Goal: Task Accomplishment & Management: Use online tool/utility

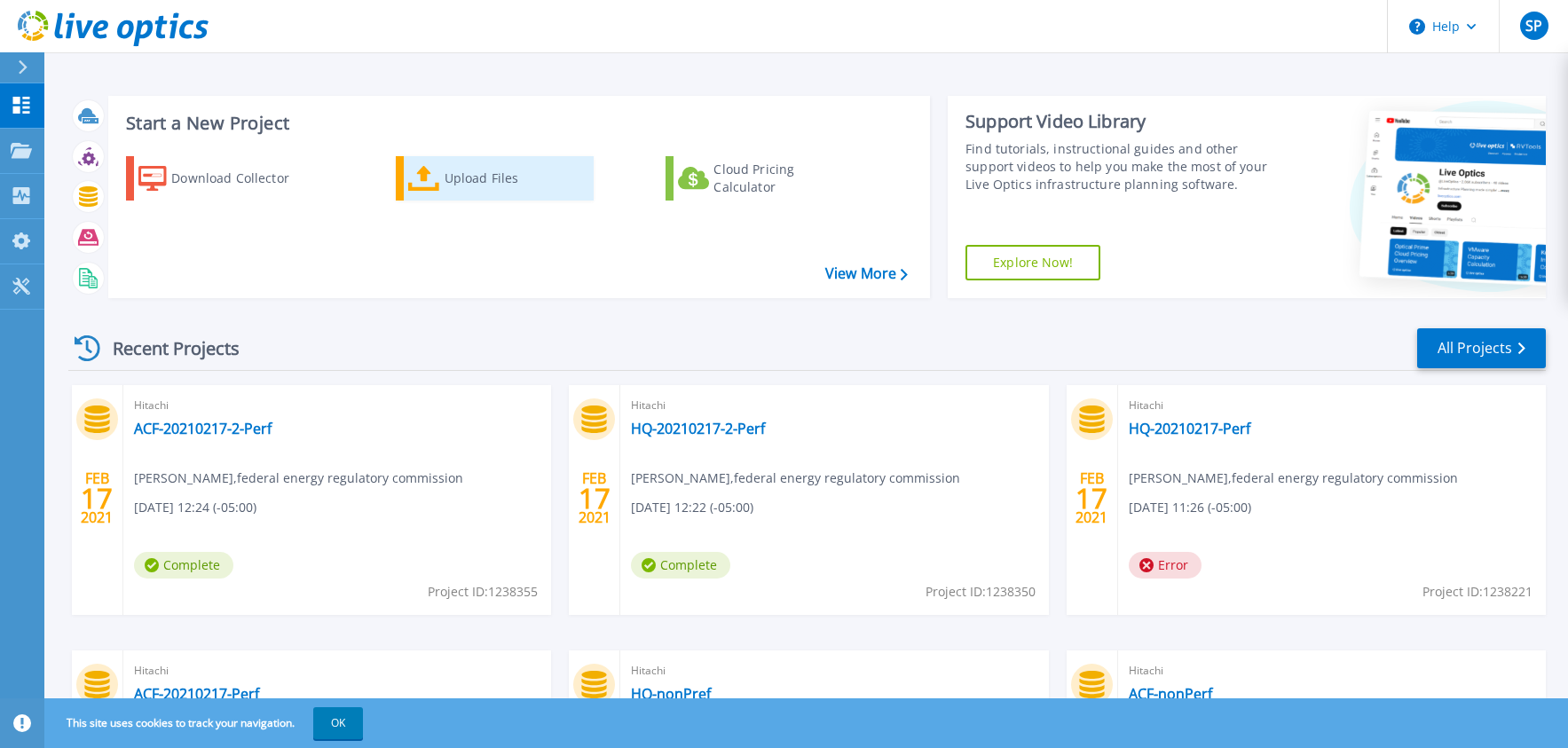
click at [464, 183] on div "Upload Files" at bounding box center [516, 178] width 142 height 35
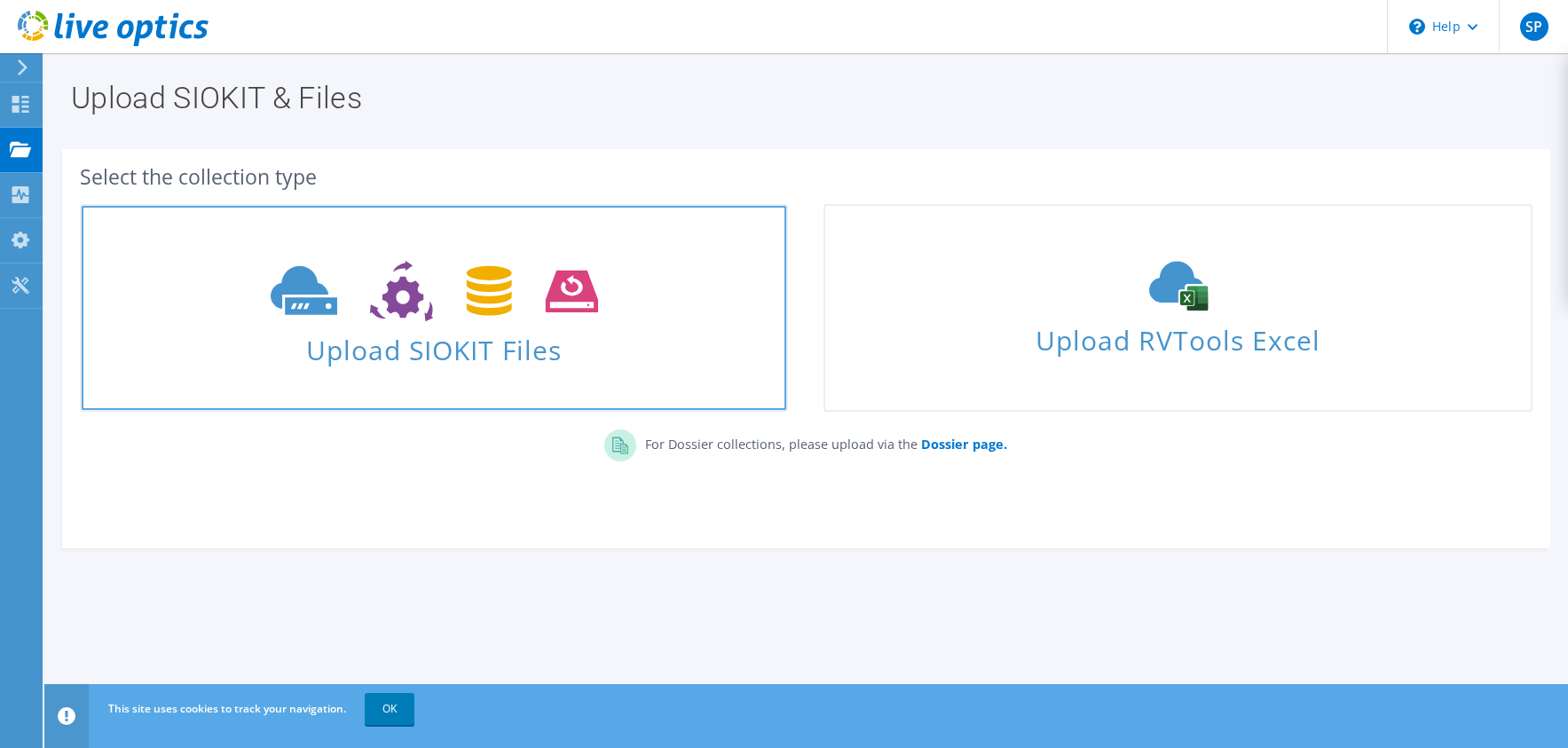
click at [474, 353] on span "Upload SIOKIT Files" at bounding box center [434, 345] width 704 height 38
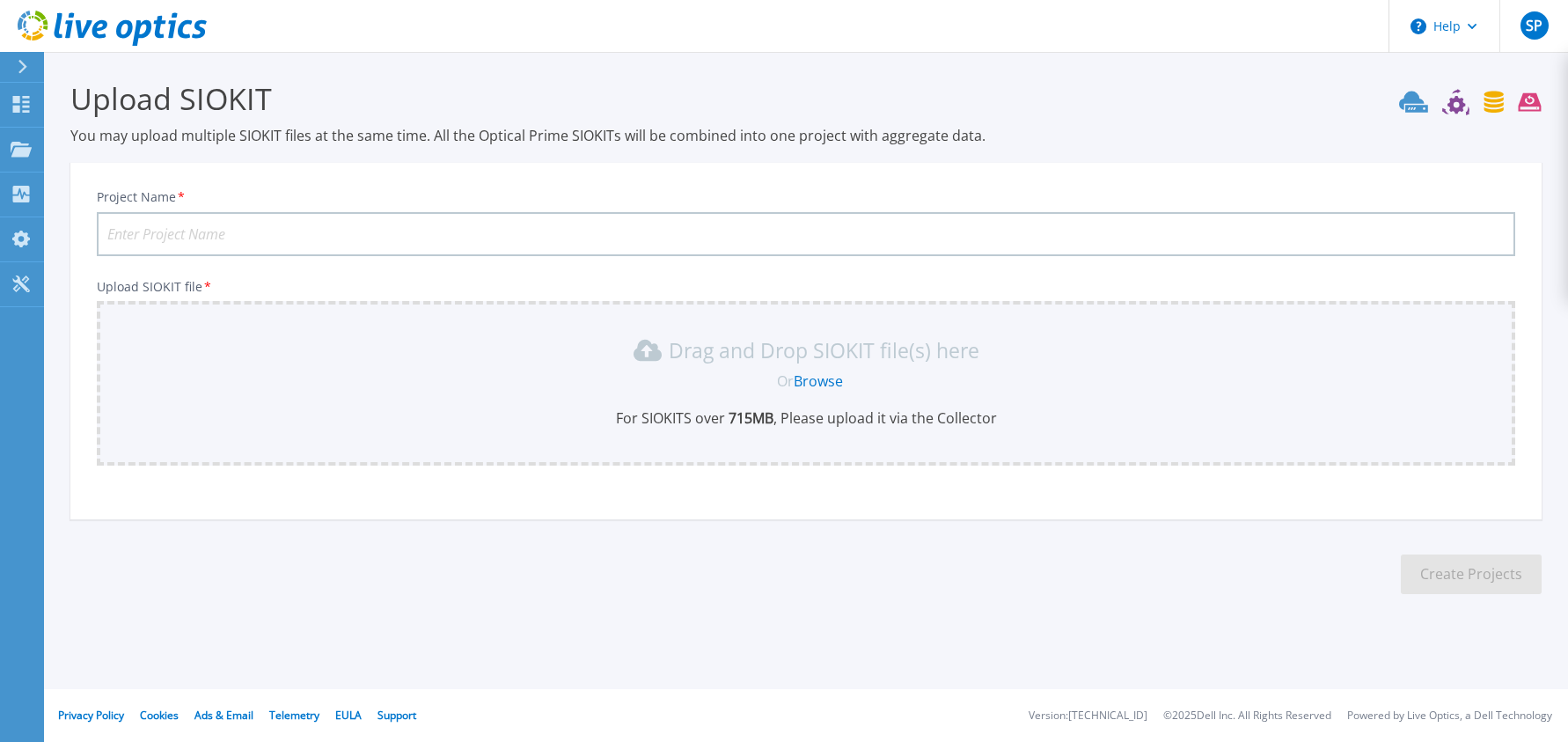
click at [258, 238] on input "Project Name *" at bounding box center [806, 234] width 1419 height 44
type input "vCenter2025"
click at [824, 382] on link "Browse" at bounding box center [818, 381] width 49 height 19
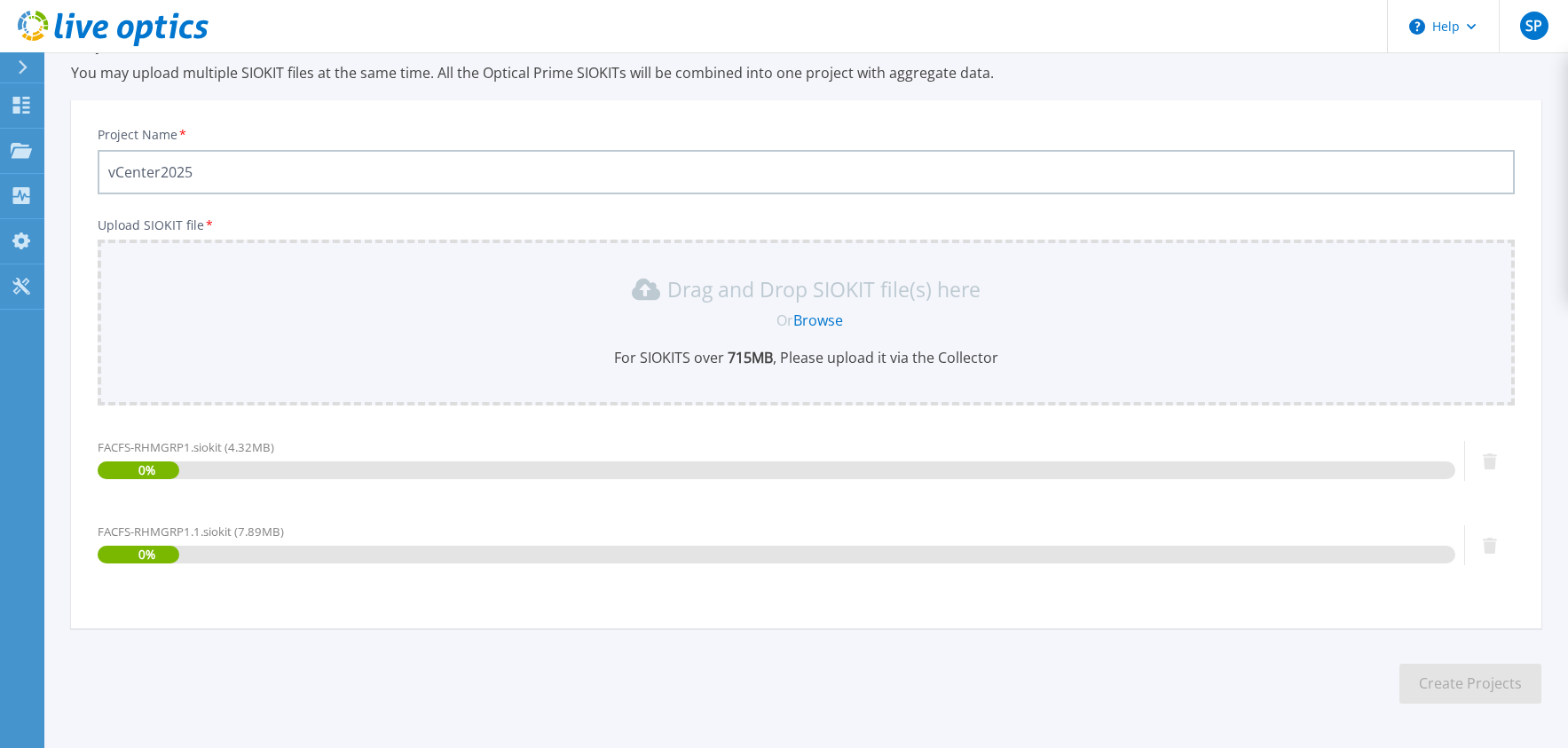
scroll to position [128, 0]
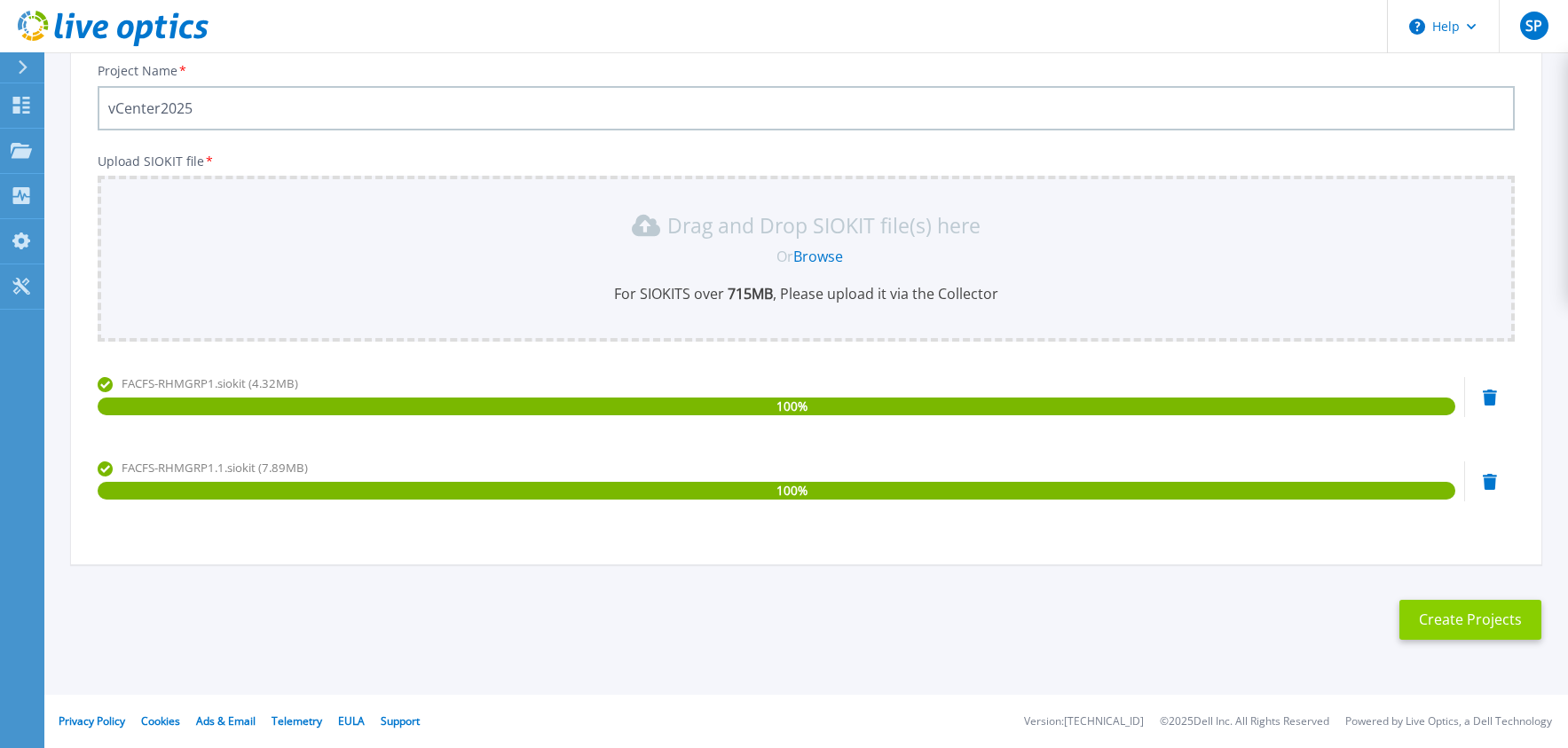
click at [1460, 622] on button "Create Projects" at bounding box center [1470, 620] width 142 height 40
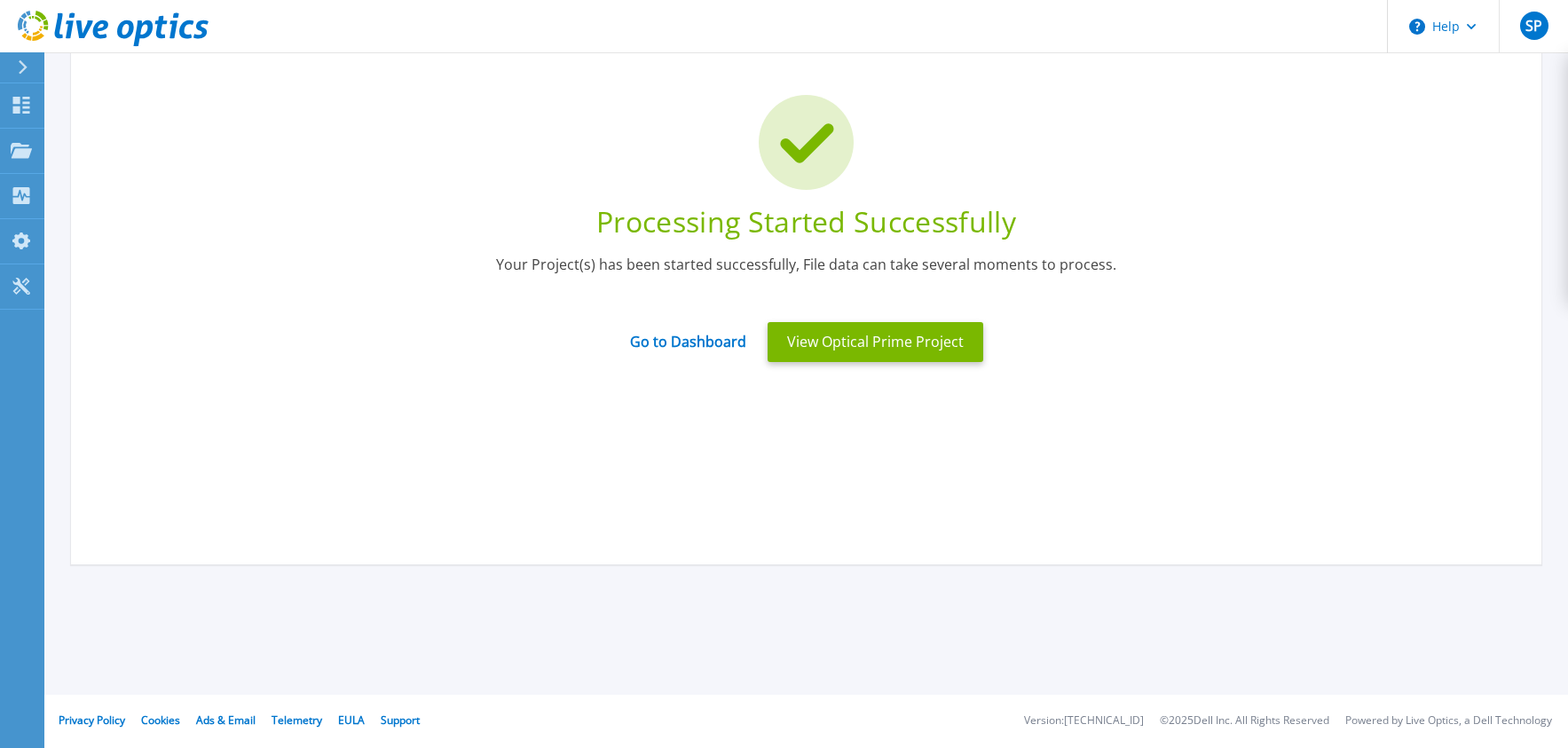
scroll to position [95, 0]
click at [673, 342] on link "Go to Dashboard" at bounding box center [687, 335] width 116 height 34
